Goal: Information Seeking & Learning: Learn about a topic

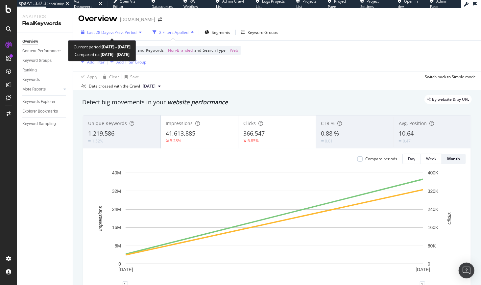
click at [130, 34] on span "vs Prev. Period" at bounding box center [123, 33] width 26 height 6
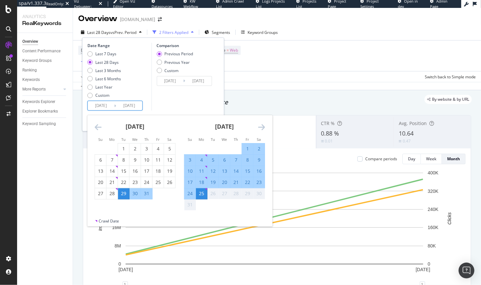
click at [106, 104] on input "[DATE]" at bounding box center [101, 105] width 26 height 9
click at [98, 127] on icon "Move backward to switch to the previous month." at bounding box center [98, 127] width 7 height 8
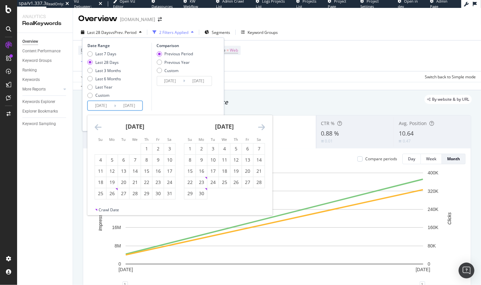
click at [98, 127] on icon "Move backward to switch to the previous month." at bounding box center [98, 127] width 7 height 8
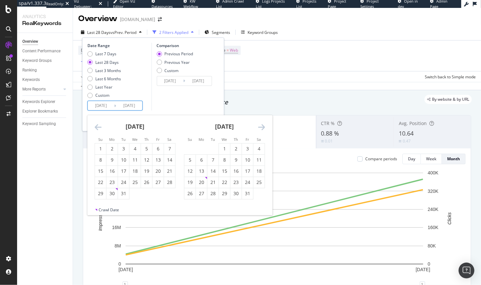
click at [98, 127] on icon "Move backward to switch to the previous month." at bounding box center [98, 127] width 7 height 8
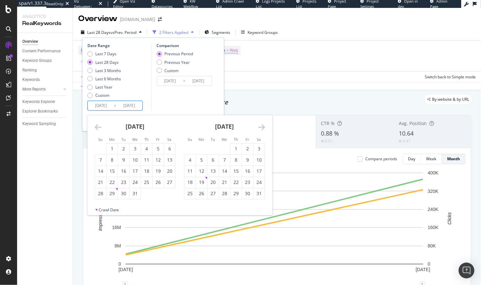
click at [98, 127] on icon "Move backward to switch to the previous month." at bounding box center [98, 127] width 7 height 8
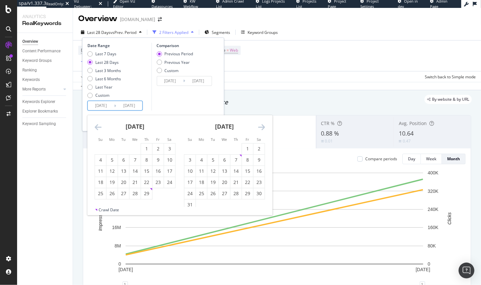
click at [98, 127] on icon "Move backward to switch to the previous month." at bounding box center [98, 127] width 7 height 8
click at [113, 148] on div "1" at bounding box center [112, 148] width 11 height 7
type input "[DATE]"
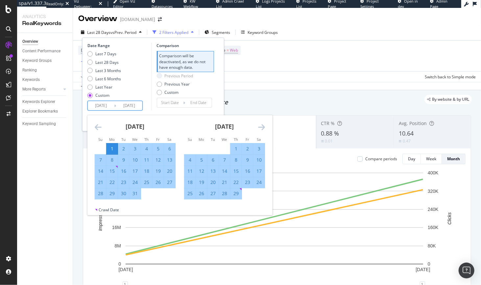
click at [265, 127] on icon "Move forward to switch to the next month." at bounding box center [261, 127] width 7 height 8
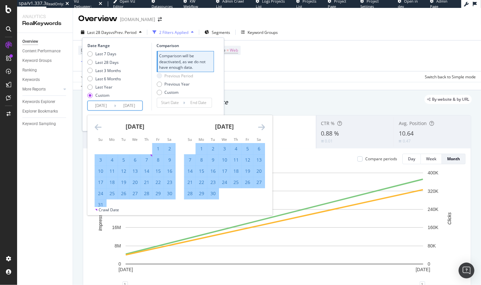
click at [265, 127] on icon "Move forward to switch to the next month." at bounding box center [261, 127] width 7 height 8
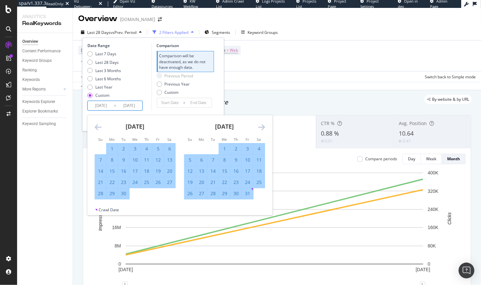
click at [265, 127] on icon "Move forward to switch to the next month." at bounding box center [261, 127] width 7 height 8
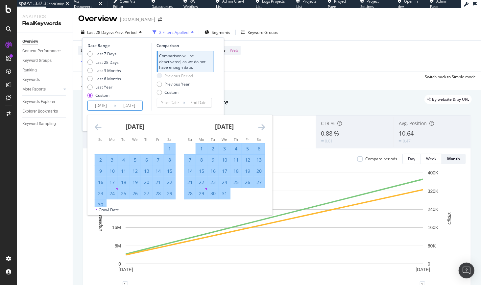
click at [265, 127] on icon "Move forward to switch to the next month." at bounding box center [261, 127] width 7 height 8
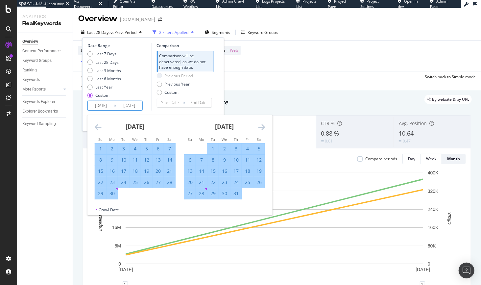
click at [265, 127] on icon "Move forward to switch to the next month." at bounding box center [261, 127] width 7 height 8
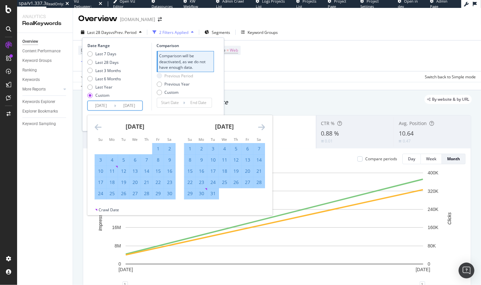
click at [265, 127] on icon "Move forward to switch to the next month." at bounding box center [261, 127] width 7 height 8
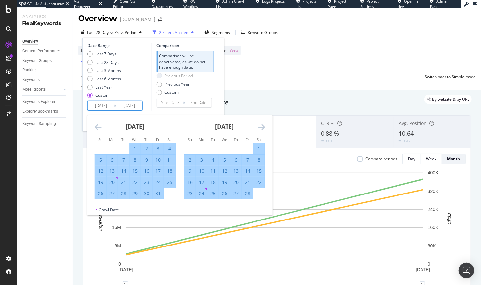
click at [265, 127] on icon "Move forward to switch to the next month." at bounding box center [261, 127] width 7 height 8
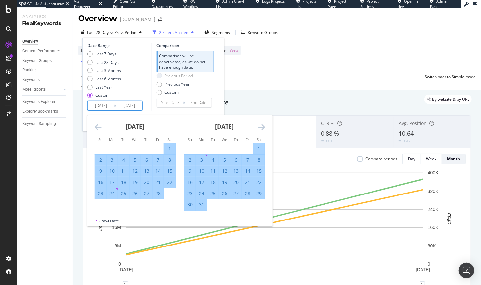
click at [265, 127] on icon "Move forward to switch to the next month." at bounding box center [261, 127] width 7 height 8
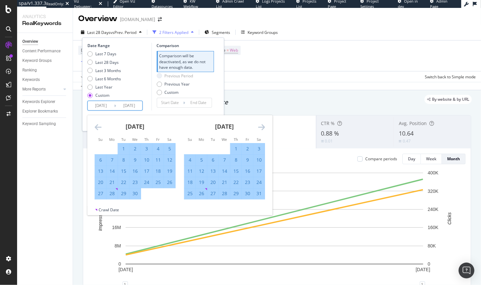
click at [265, 127] on icon "Move forward to switch to the next month." at bounding box center [261, 127] width 7 height 8
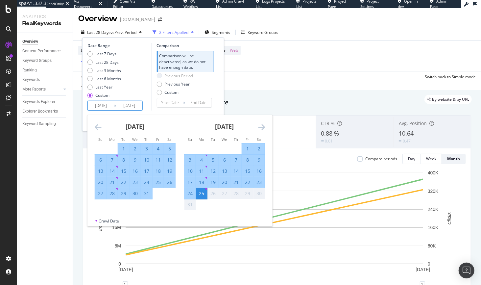
click at [185, 112] on div "Date Range Last 7 Days Last 28 Days Last 3 Months Last 6 Months Last Year Custo…" at bounding box center [153, 84] width 142 height 94
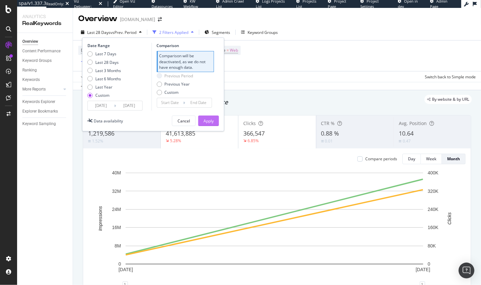
click at [213, 122] on div "Apply" at bounding box center [209, 121] width 10 height 6
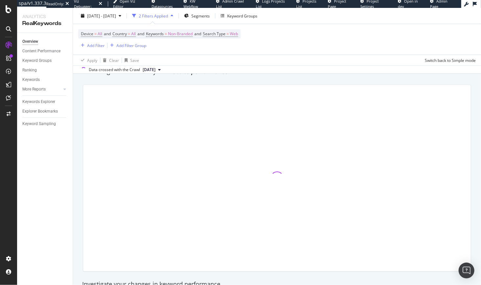
scroll to position [44, 0]
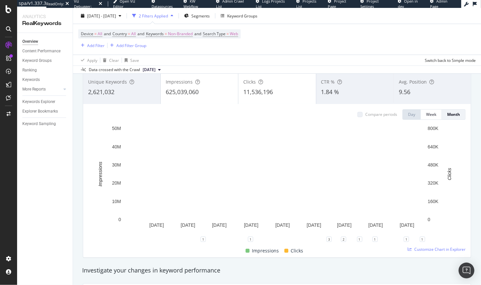
click at [333, 90] on span "1.84 %" at bounding box center [330, 92] width 18 height 8
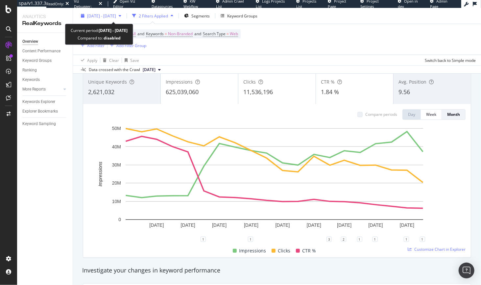
click at [103, 17] on span "[DATE] - [DATE]" at bounding box center [101, 16] width 29 height 6
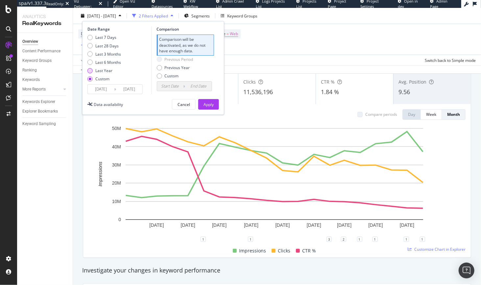
click at [108, 69] on div "Last Year" at bounding box center [103, 71] width 17 height 6
type input "[DATE]"
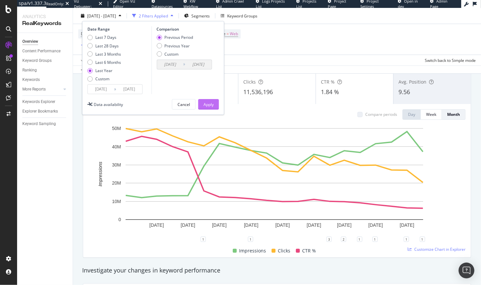
click at [215, 101] on button "Apply" at bounding box center [208, 104] width 21 height 11
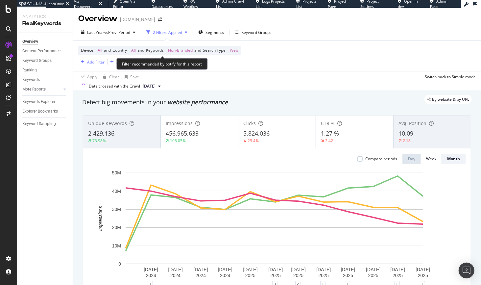
click at [182, 50] on span "Non-Branded" at bounding box center [180, 50] width 25 height 9
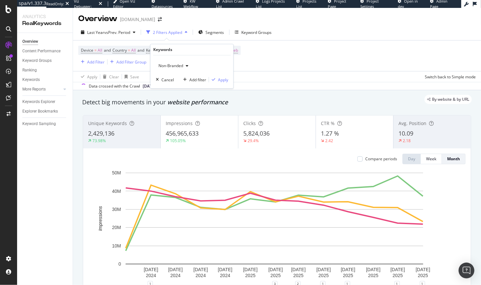
click at [179, 68] on span "Non-Branded" at bounding box center [169, 66] width 27 height 6
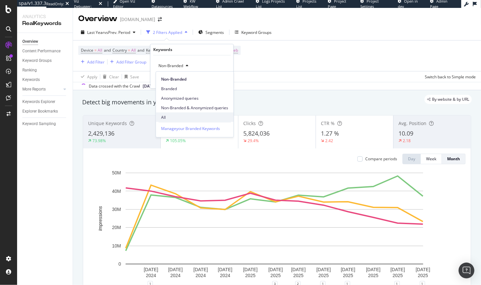
click at [175, 117] on span "All" at bounding box center [194, 117] width 67 height 6
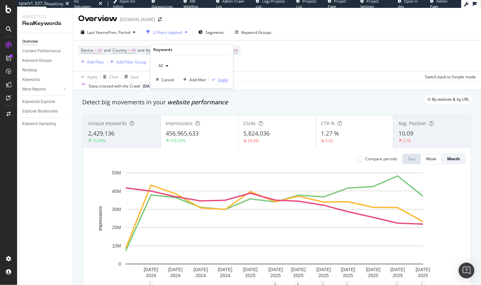
click at [218, 82] on div "Apply" at bounding box center [223, 80] width 10 height 6
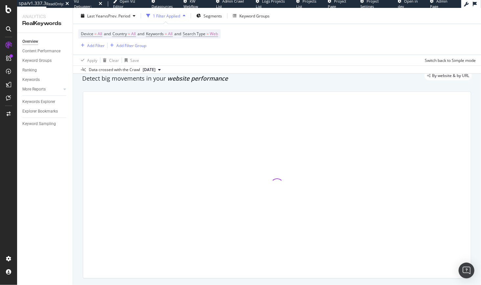
scroll to position [40, 0]
